Goal: Task Accomplishment & Management: Manage account settings

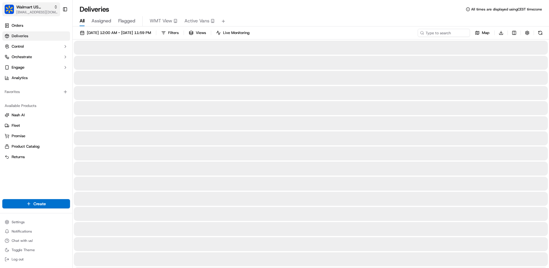
click at [29, 11] on span "[EMAIL_ADDRESS][DOMAIN_NAME]" at bounding box center [37, 12] width 42 height 5
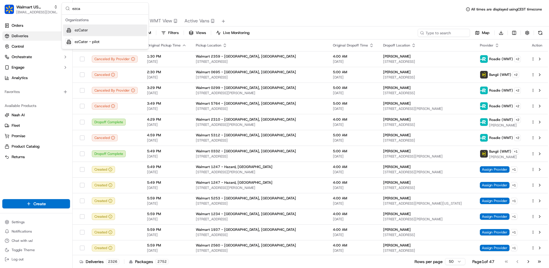
type input "ezca"
click at [85, 28] on span "ezCater" at bounding box center [81, 30] width 13 height 5
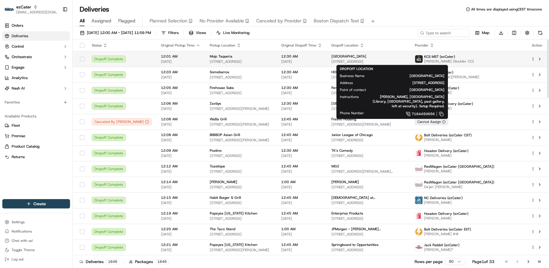
click at [406, 56] on div "[GEOGRAPHIC_DATA]" at bounding box center [369, 56] width 74 height 5
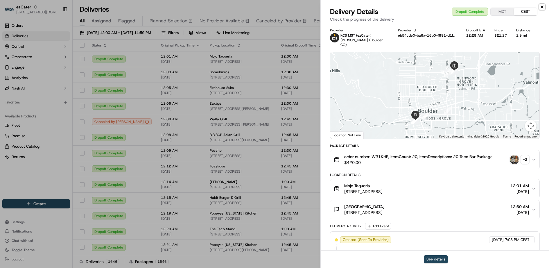
click at [543, 6] on icon "button" at bounding box center [542, 7] width 5 height 5
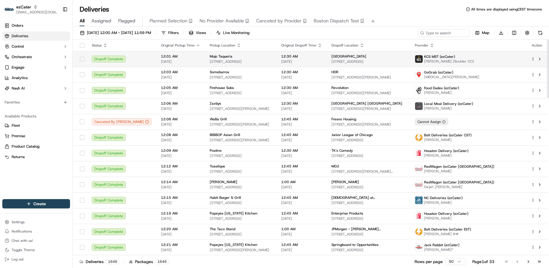
click at [534, 60] on html "ezCater jj@usenash.com Toggle Sidebar Orders Deliveries Control Orchestrate Eng…" at bounding box center [274, 134] width 549 height 268
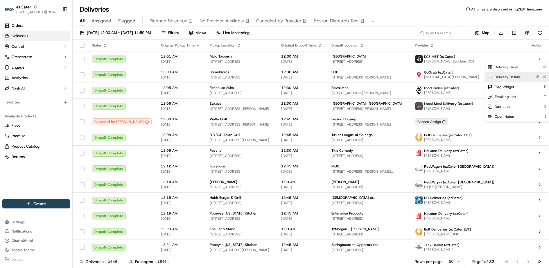
click at [508, 77] on span "Delivery Details" at bounding box center [508, 77] width 26 height 5
click at [35, 10] on html "ezCater jj@usenash.com Toggle Sidebar Orders Deliveries Control Orchestrate Eng…" at bounding box center [274, 134] width 549 height 268
click at [35, 10] on span "[EMAIL_ADDRESS][DOMAIN_NAME]" at bounding box center [37, 12] width 42 height 5
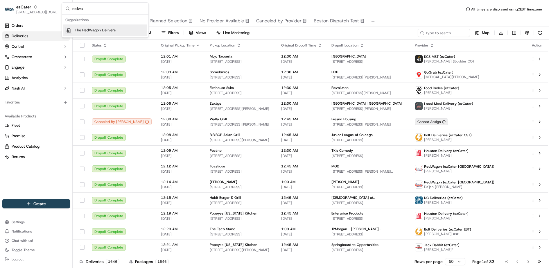
type input "redwa"
click at [110, 32] on span "The RedWagon Delivers" at bounding box center [95, 30] width 41 height 5
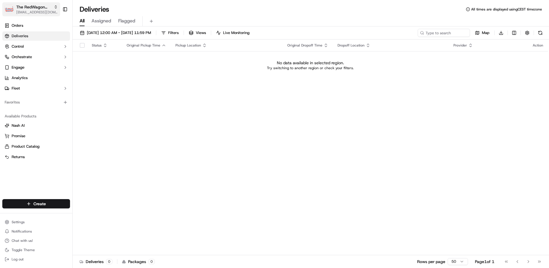
click at [51, 12] on span "[EMAIL_ADDRESS][DOMAIN_NAME]" at bounding box center [37, 12] width 42 height 5
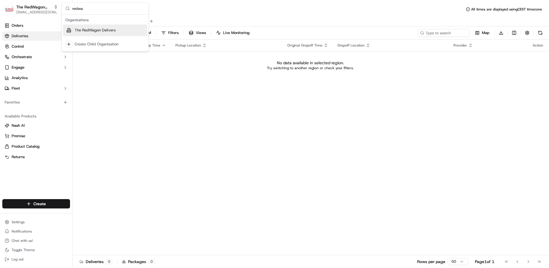
type input "redwa"
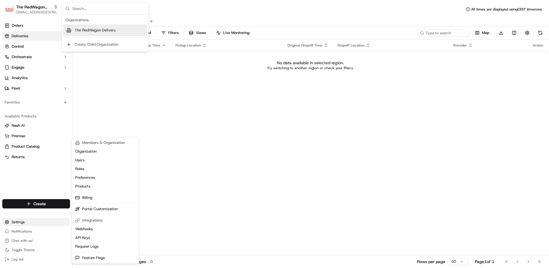
click at [33, 224] on html "The RedWagon Delivers jj@usenash.com Toggle Sidebar Orders Deliveries Control O…" at bounding box center [274, 134] width 549 height 268
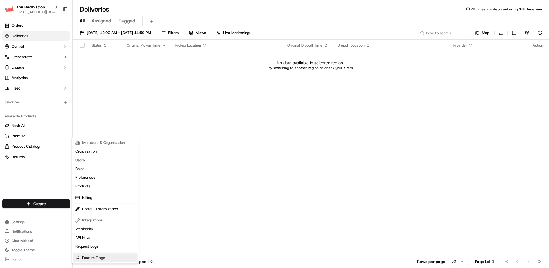
click at [96, 259] on link "Feature Flags" at bounding box center [105, 257] width 65 height 9
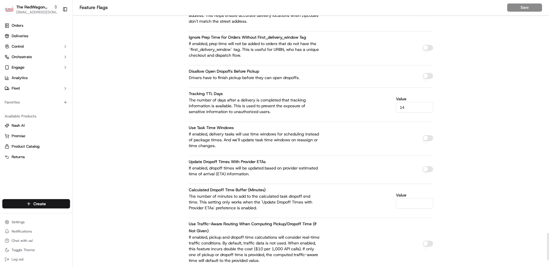
scroll to position [2368, 0]
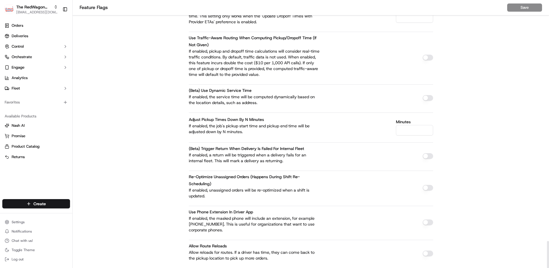
click at [417, 125] on input "Minutes" at bounding box center [414, 130] width 37 height 10
type input "-10"
click at [271, 123] on p "If enabled, the job's pickup start time and pickup end time will be adjusted do…" at bounding box center [254, 129] width 131 height 12
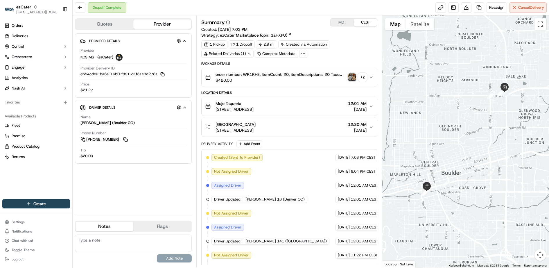
click at [303, 54] on icon at bounding box center [303, 53] width 5 height 5
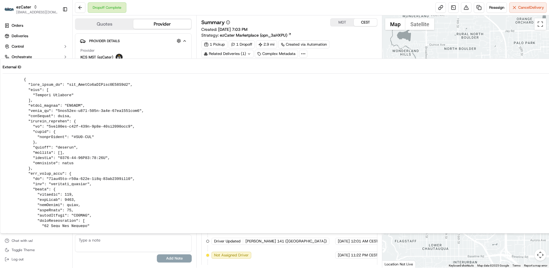
drag, startPoint x: 87, startPoint y: 105, endPoint x: 35, endPoint y: 105, distance: 52.3
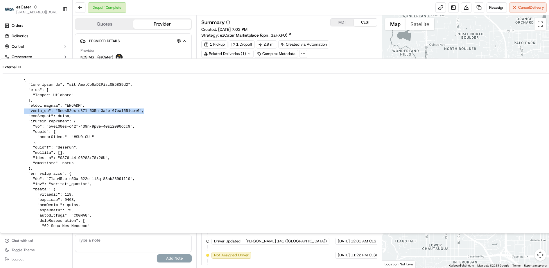
drag, startPoint x: 144, startPoint y: 111, endPoint x: 19, endPoint y: 109, distance: 125.0
copy pre ""order_id": "0eeb66ef-a10e-442a-9c0b-05be1517fbb0","
